Goal: Navigation & Orientation: Find specific page/section

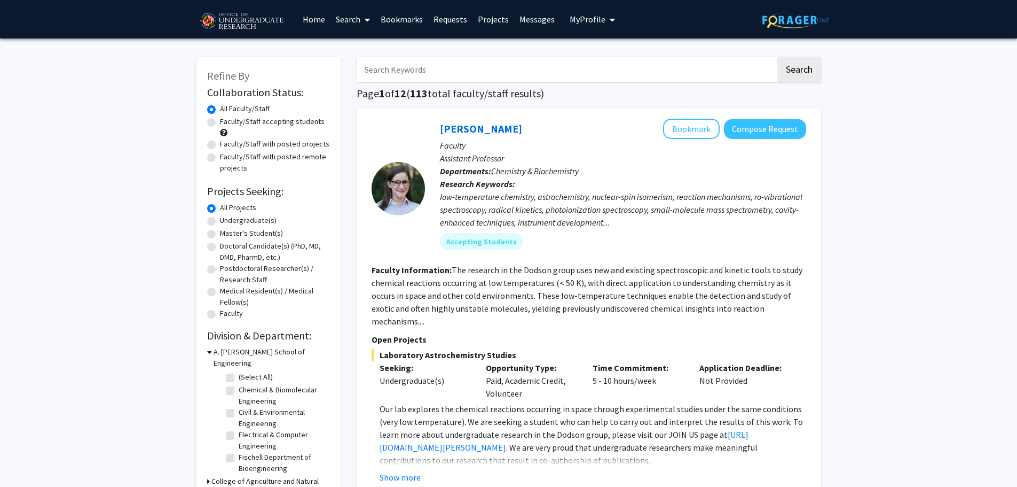
click at [523, 21] on link "Messages" at bounding box center [537, 19] width 46 height 37
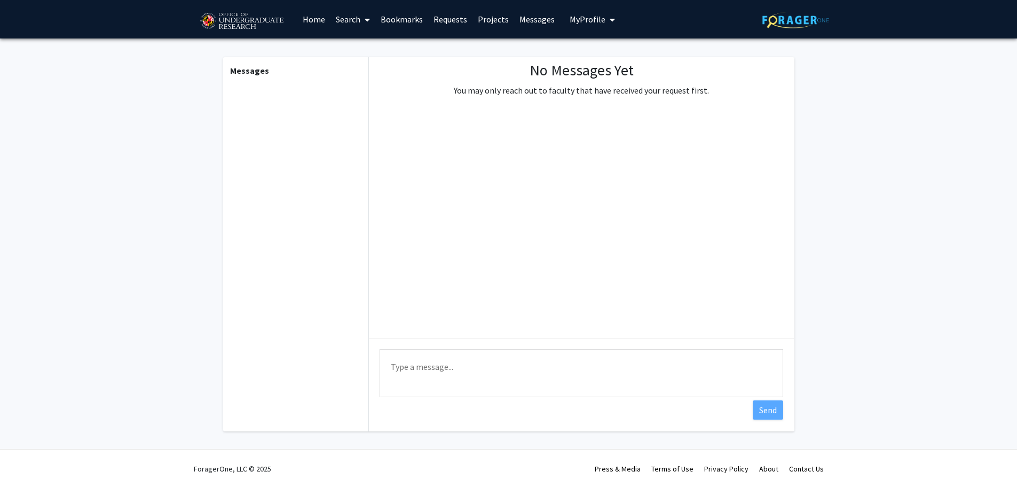
click at [479, 19] on link "Projects" at bounding box center [494, 19] width 42 height 37
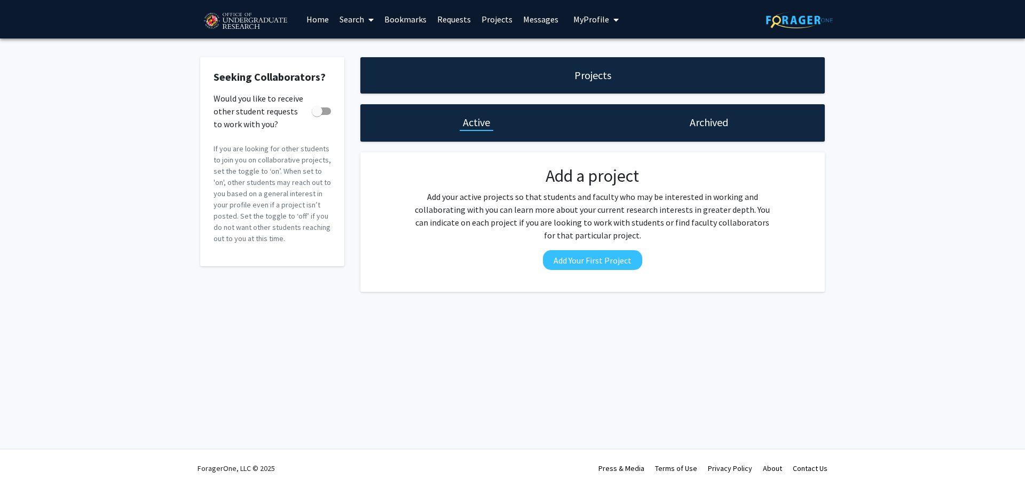
click at [453, 22] on link "Requests" at bounding box center [454, 19] width 44 height 37
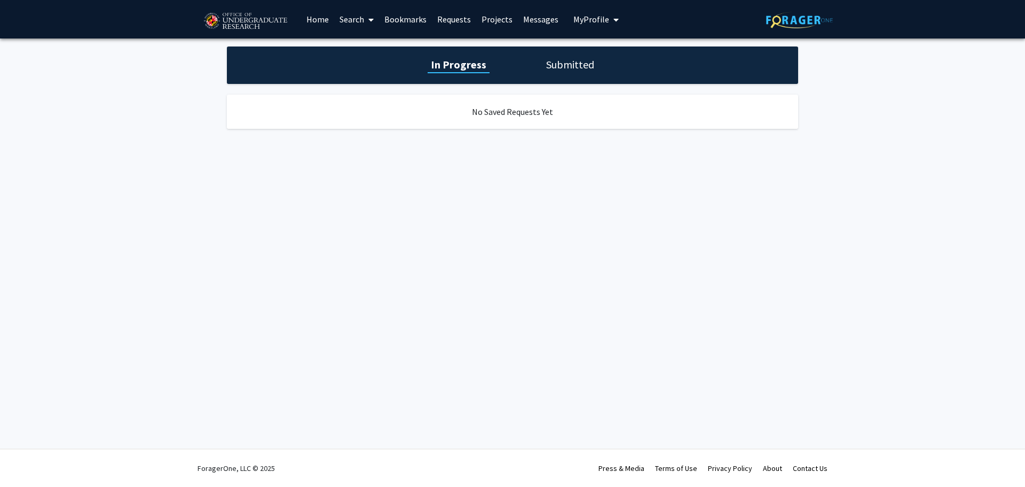
click at [481, 20] on link "Projects" at bounding box center [497, 19] width 42 height 37
